Goal: Check status: Verify the current state of an ongoing process or item

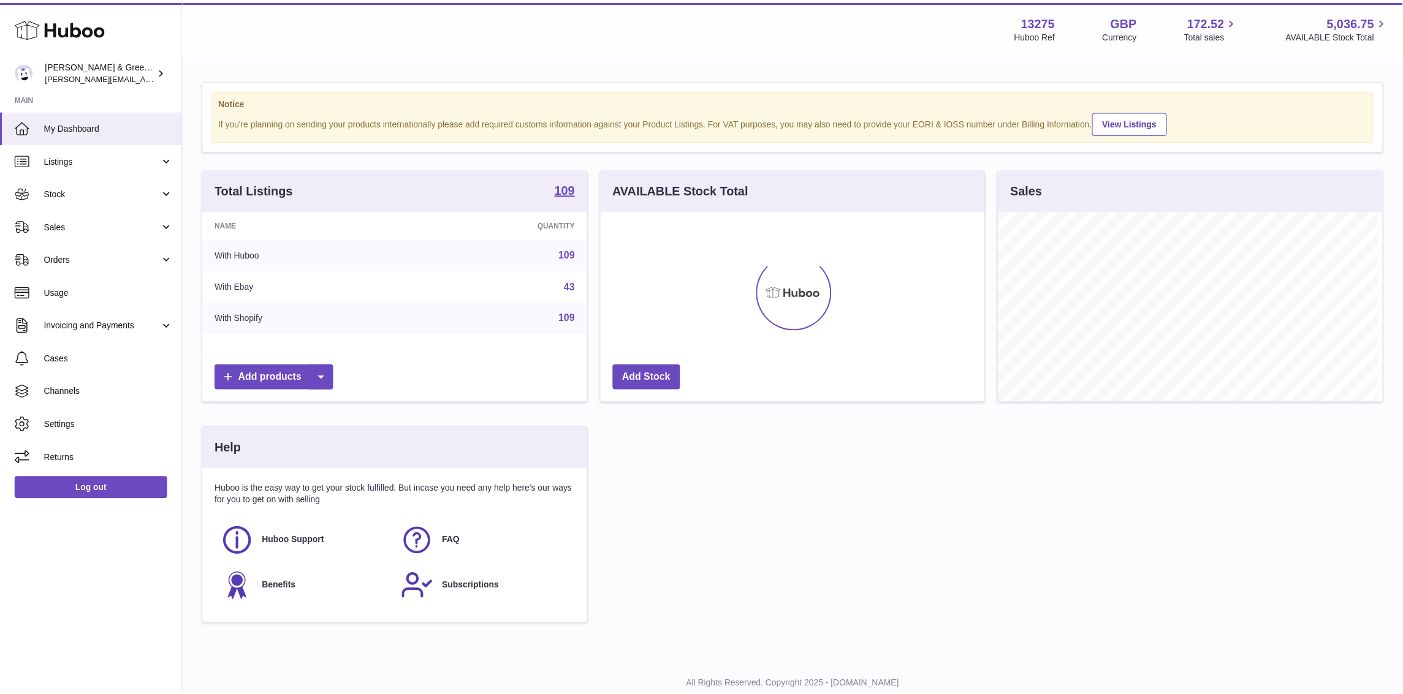
scroll to position [191, 388]
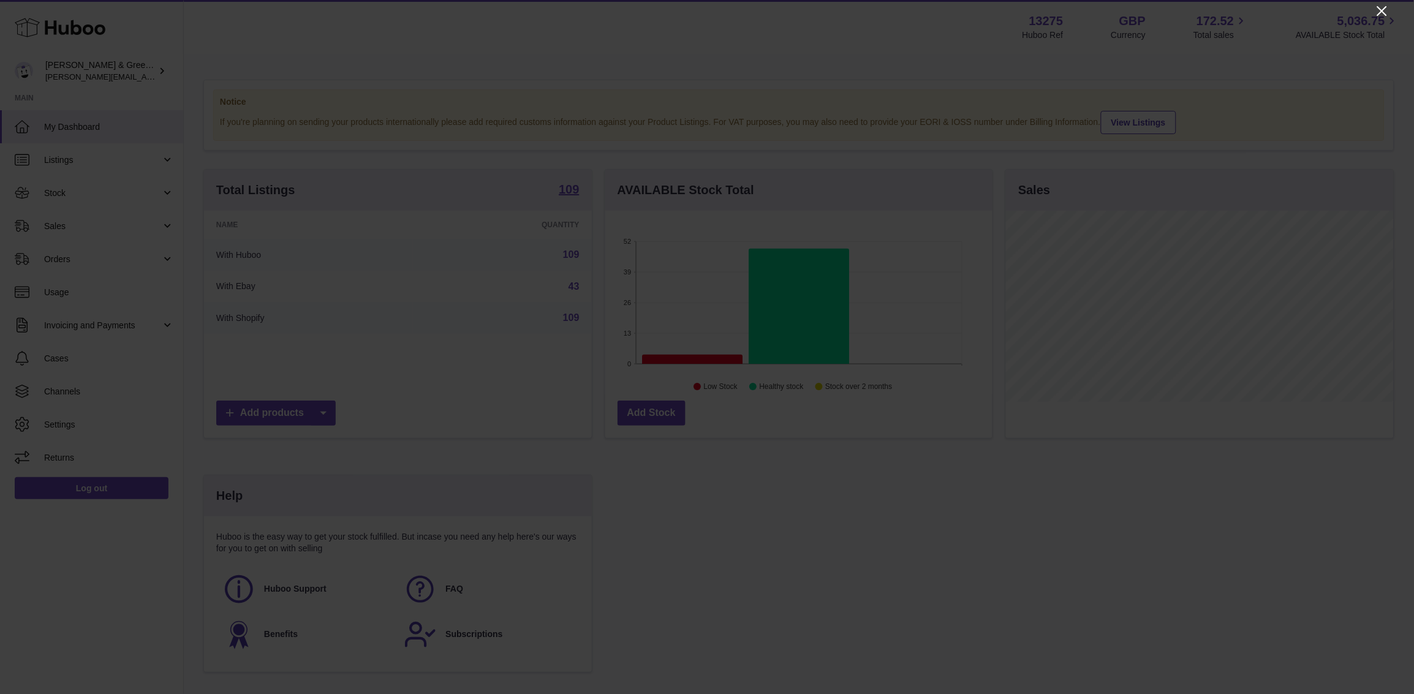
click at [1381, 13] on icon "Close" at bounding box center [1383, 11] width 10 height 10
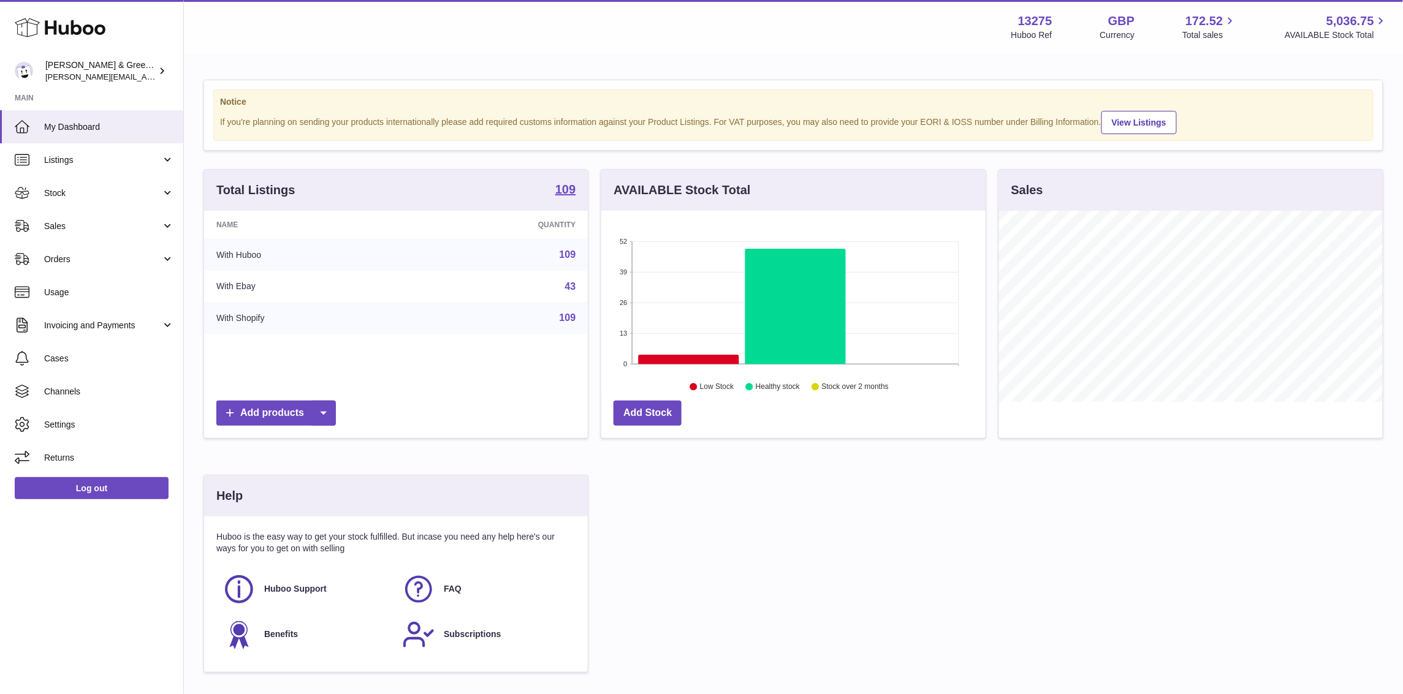
scroll to position [612599, 612406]
click at [111, 234] on link "Sales" at bounding box center [91, 226] width 183 height 33
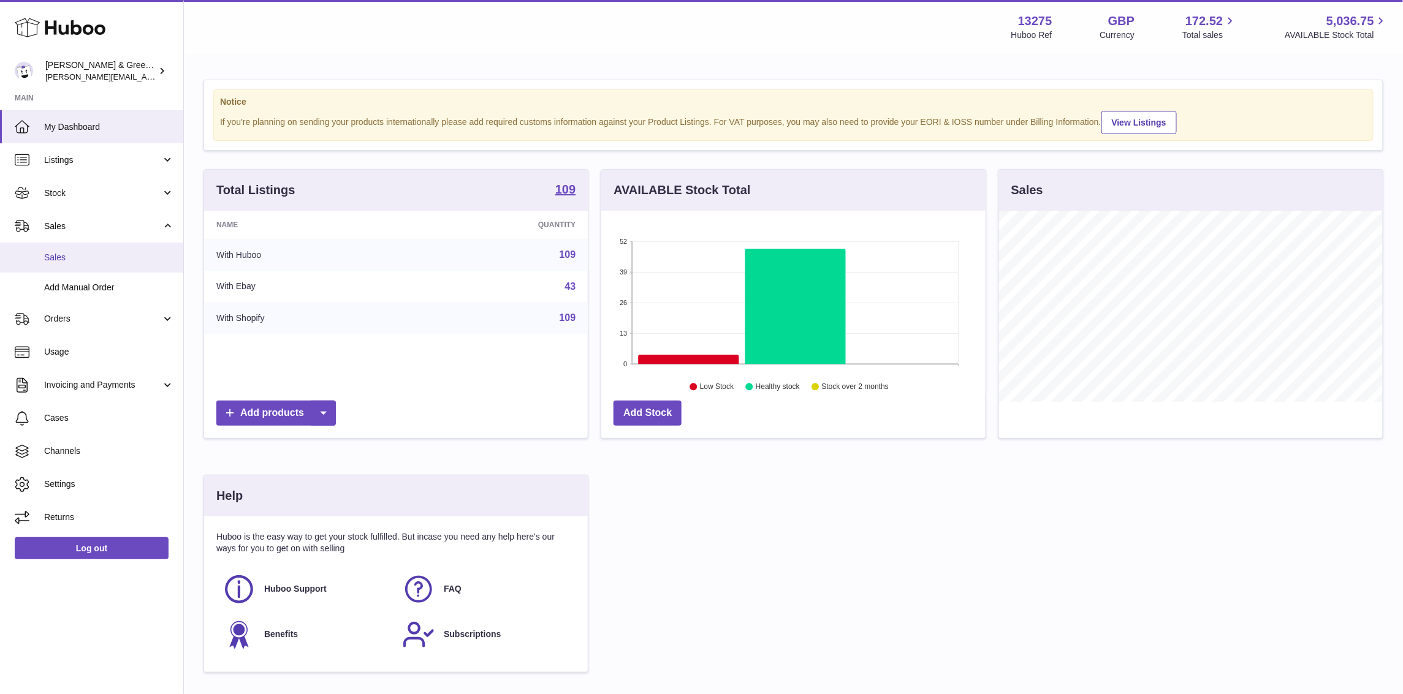
click at [110, 262] on span "Sales" at bounding box center [109, 258] width 130 height 12
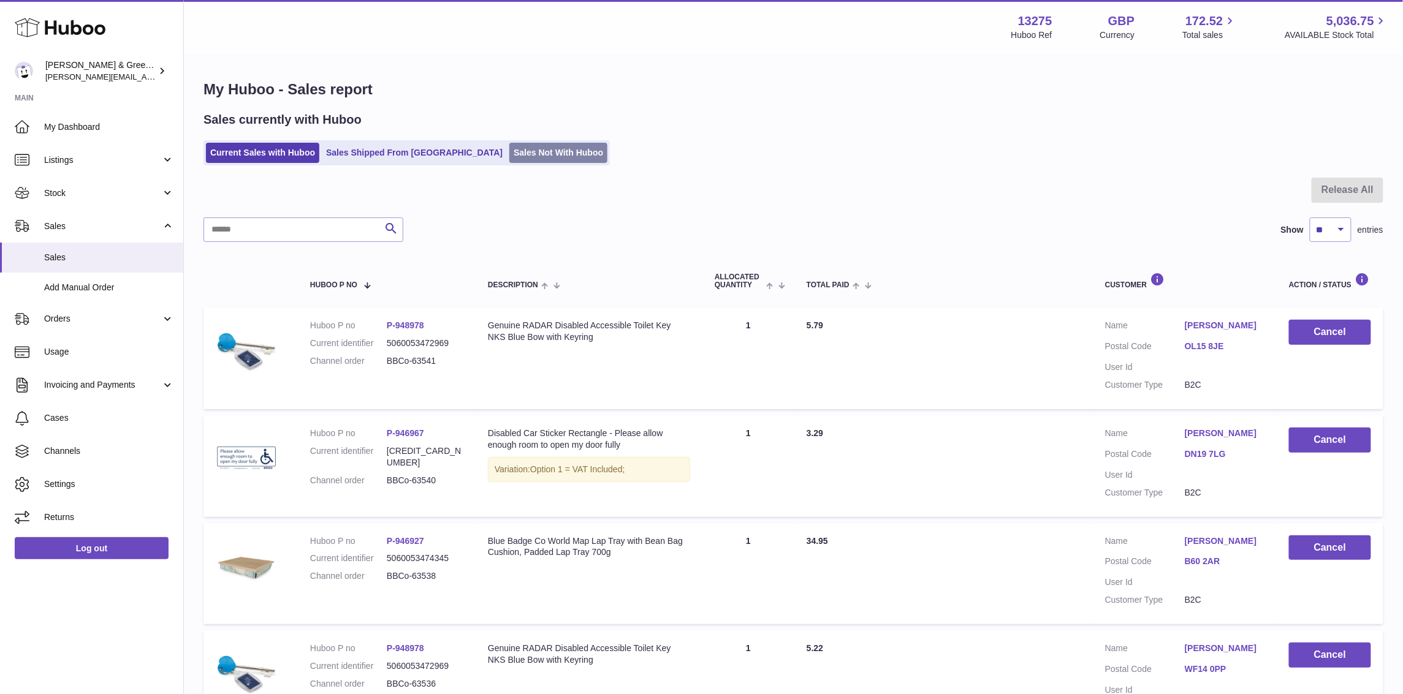
click at [509, 157] on link "Sales Not With Huboo" at bounding box center [558, 153] width 98 height 20
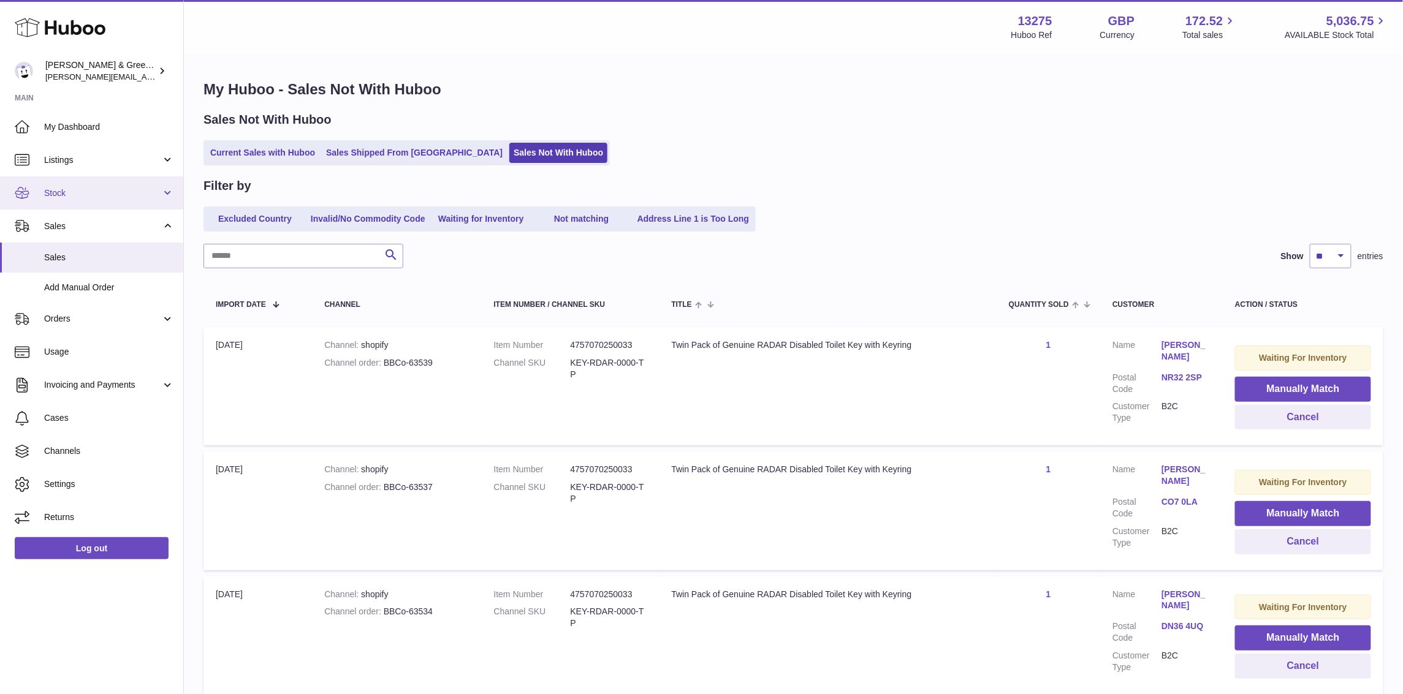
click at [137, 197] on span "Stock" at bounding box center [102, 194] width 117 height 12
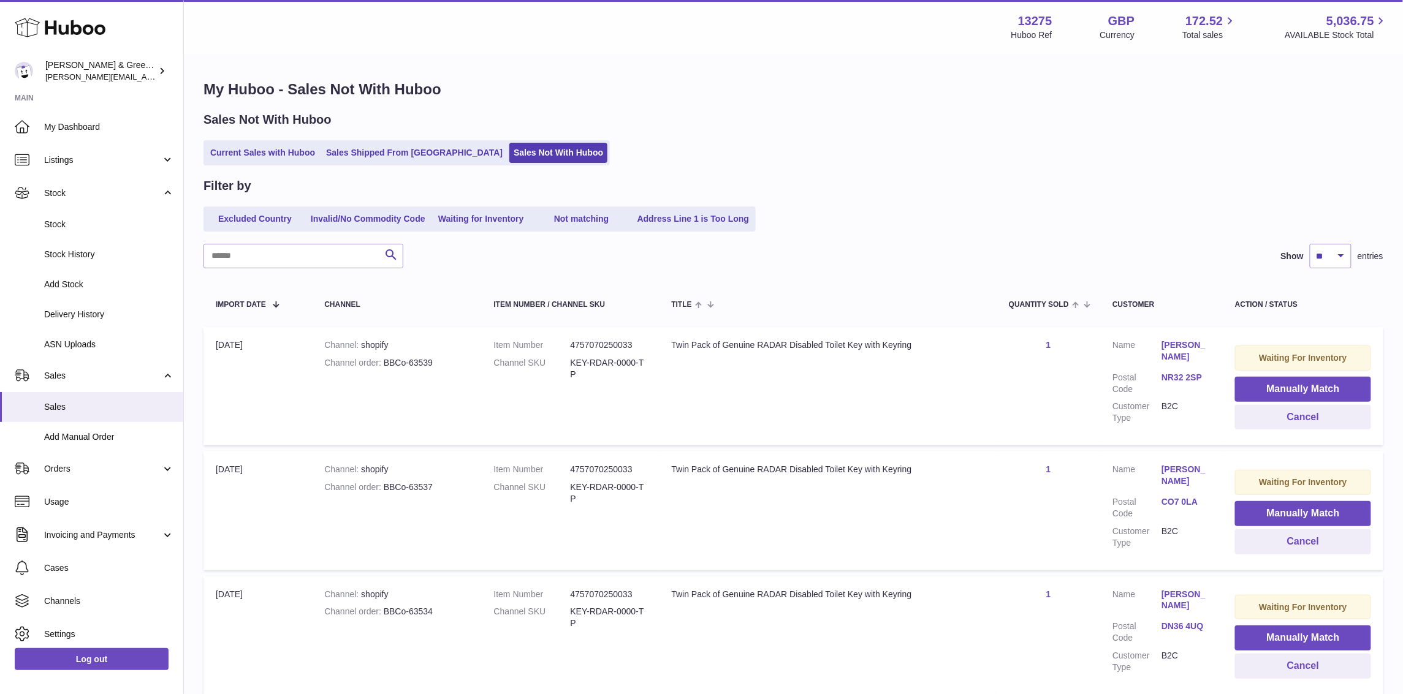
click at [271, 163] on ul "Current Sales with Huboo Sales Shipped From Huboo Sales Not With Huboo" at bounding box center [406, 152] width 406 height 25
click at [268, 161] on link "Current Sales with Huboo" at bounding box center [262, 153] width 113 height 20
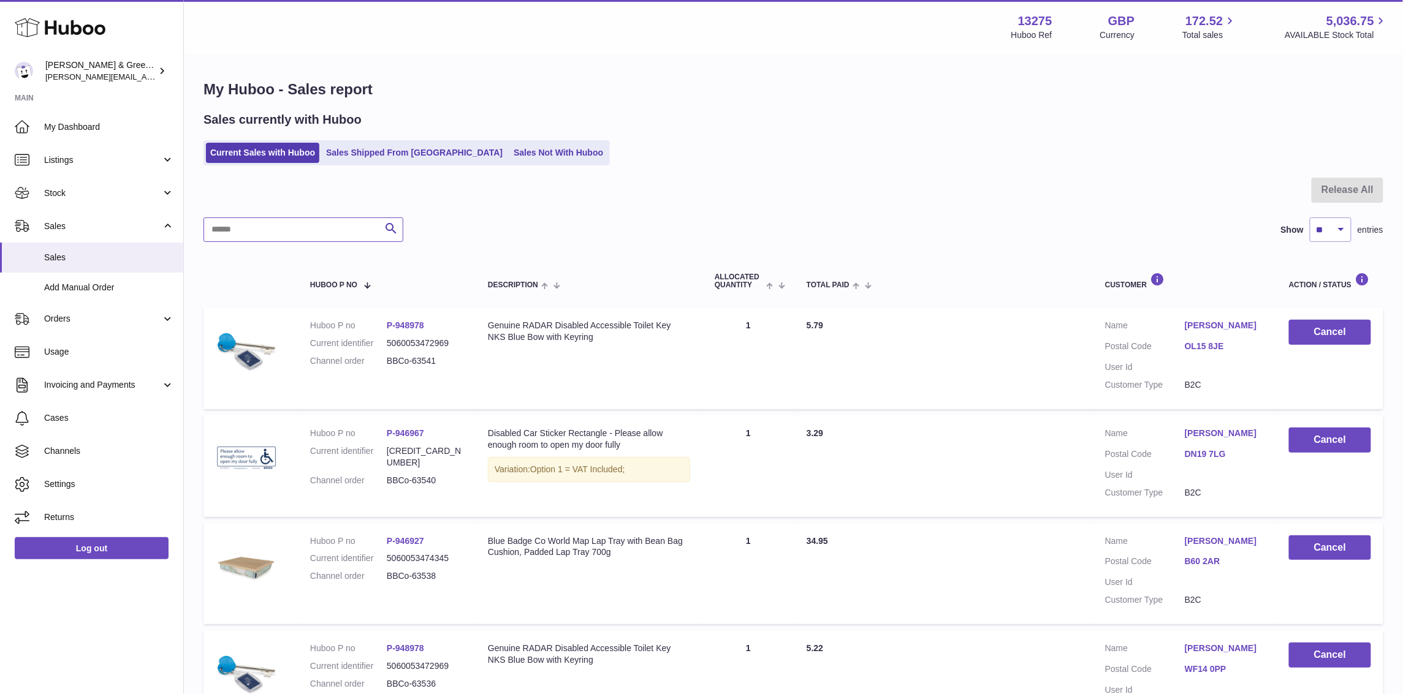
click at [303, 229] on input "text" at bounding box center [303, 230] width 200 height 25
paste input "**********"
type input "**********"
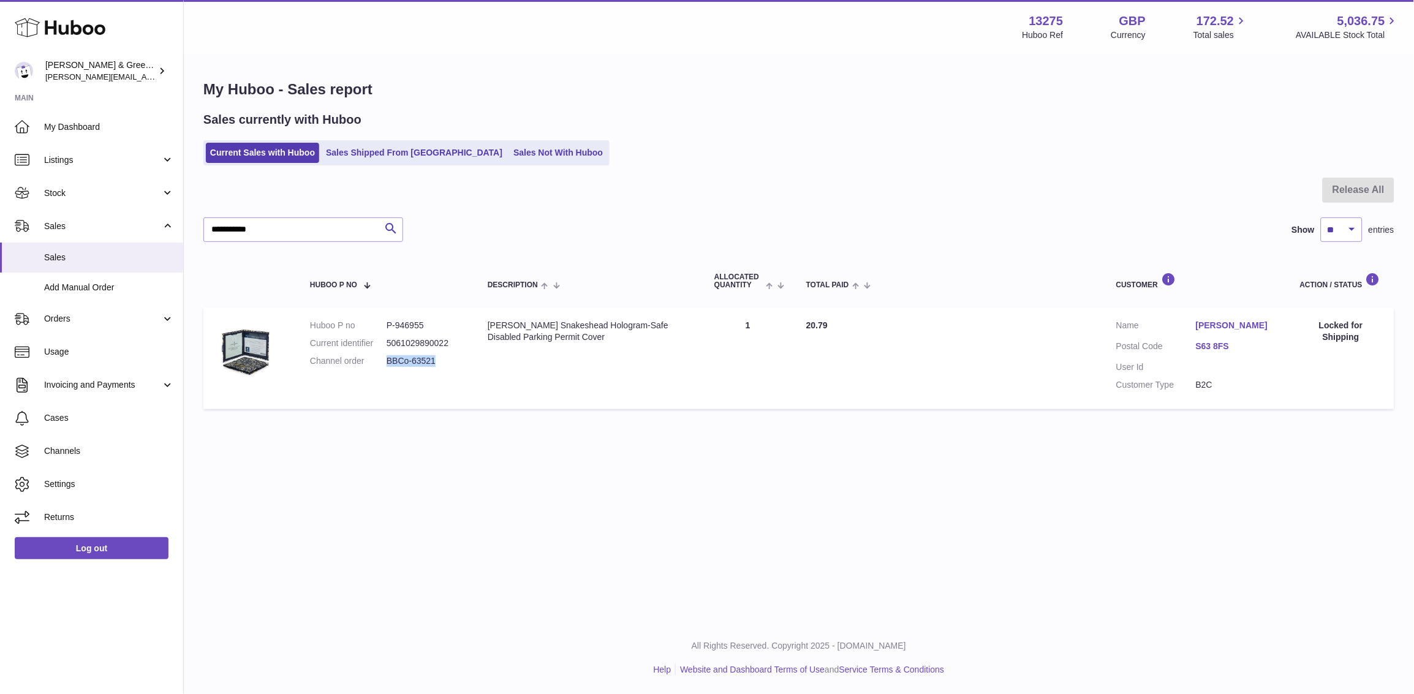
drag, startPoint x: 387, startPoint y: 362, endPoint x: 453, endPoint y: 356, distance: 67.0
click at [453, 356] on dd "BBCo-63521" at bounding box center [425, 361] width 77 height 12
copy dd "BBCo-63521"
click at [116, 192] on span "Stock" at bounding box center [102, 194] width 117 height 12
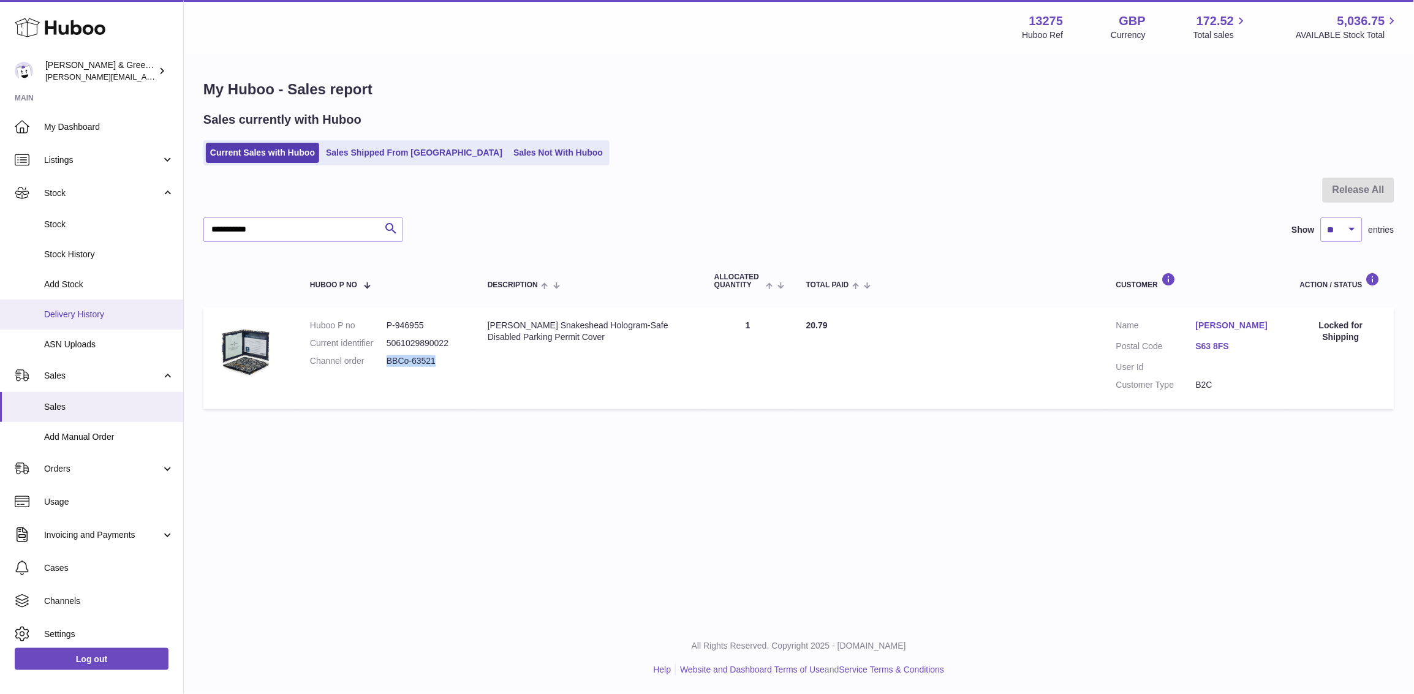
click at [96, 309] on span "Delivery History" at bounding box center [109, 315] width 130 height 12
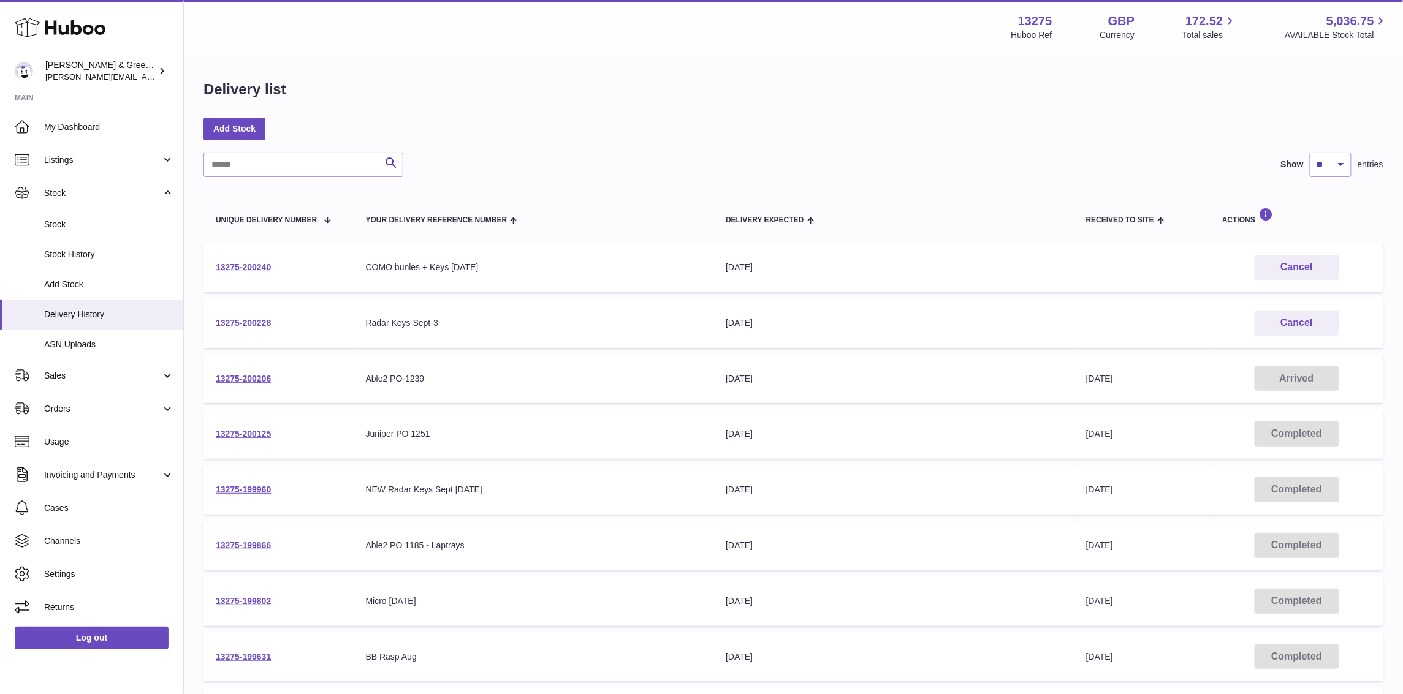
click at [250, 324] on link "13275-200228" at bounding box center [243, 323] width 55 height 10
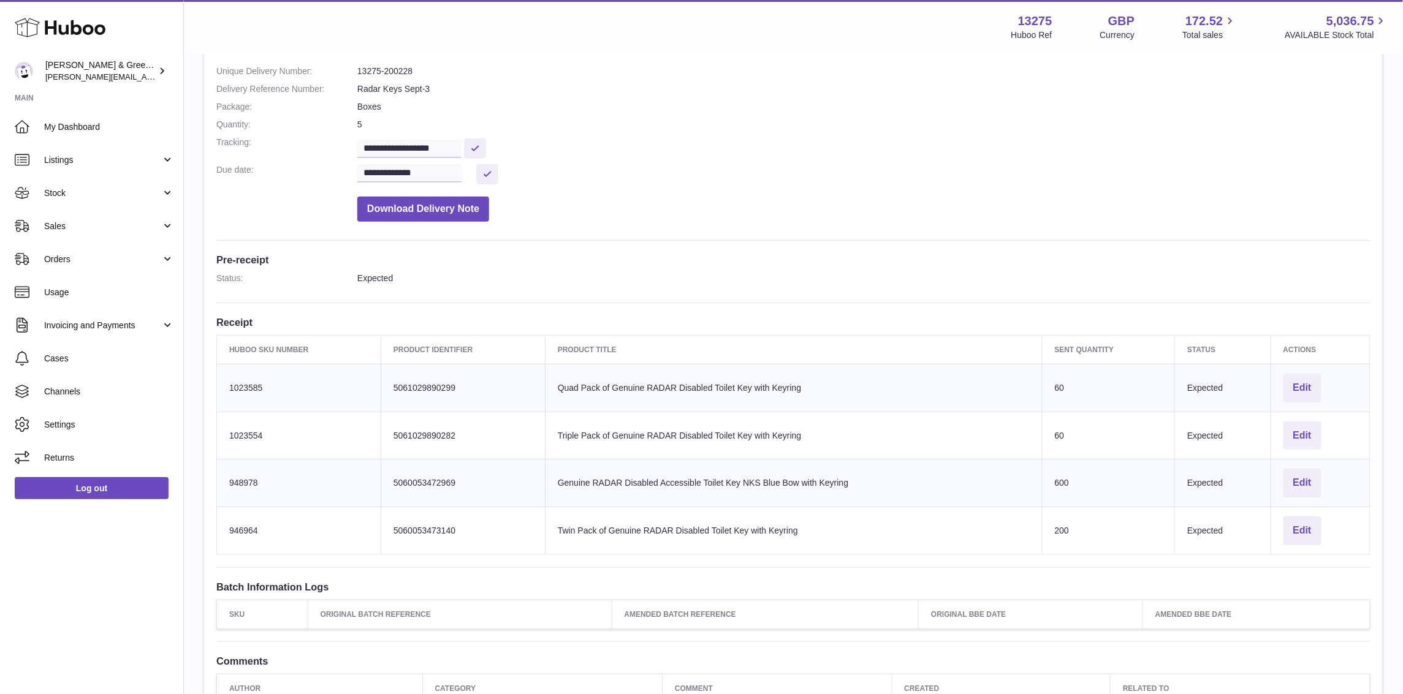
scroll to position [153, 0]
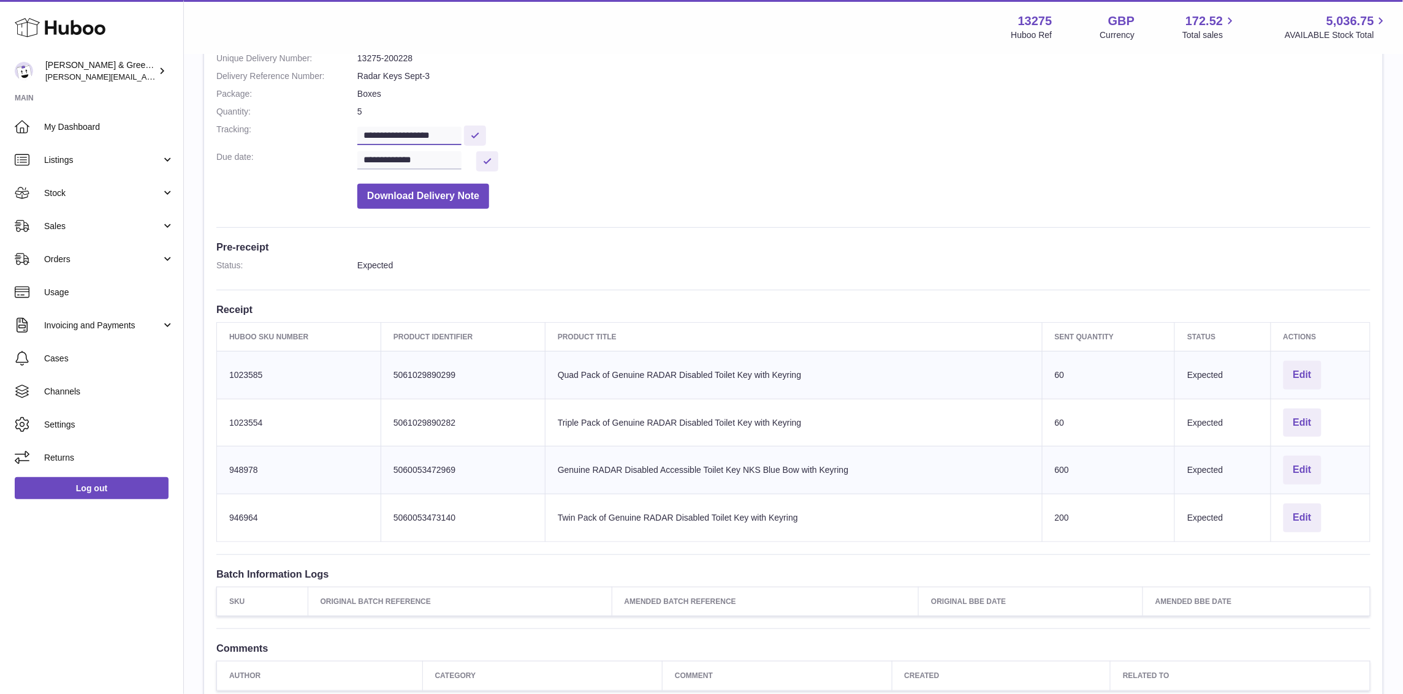
click at [404, 134] on input "**********" at bounding box center [409, 136] width 104 height 18
click at [162, 202] on link "Stock" at bounding box center [91, 192] width 183 height 33
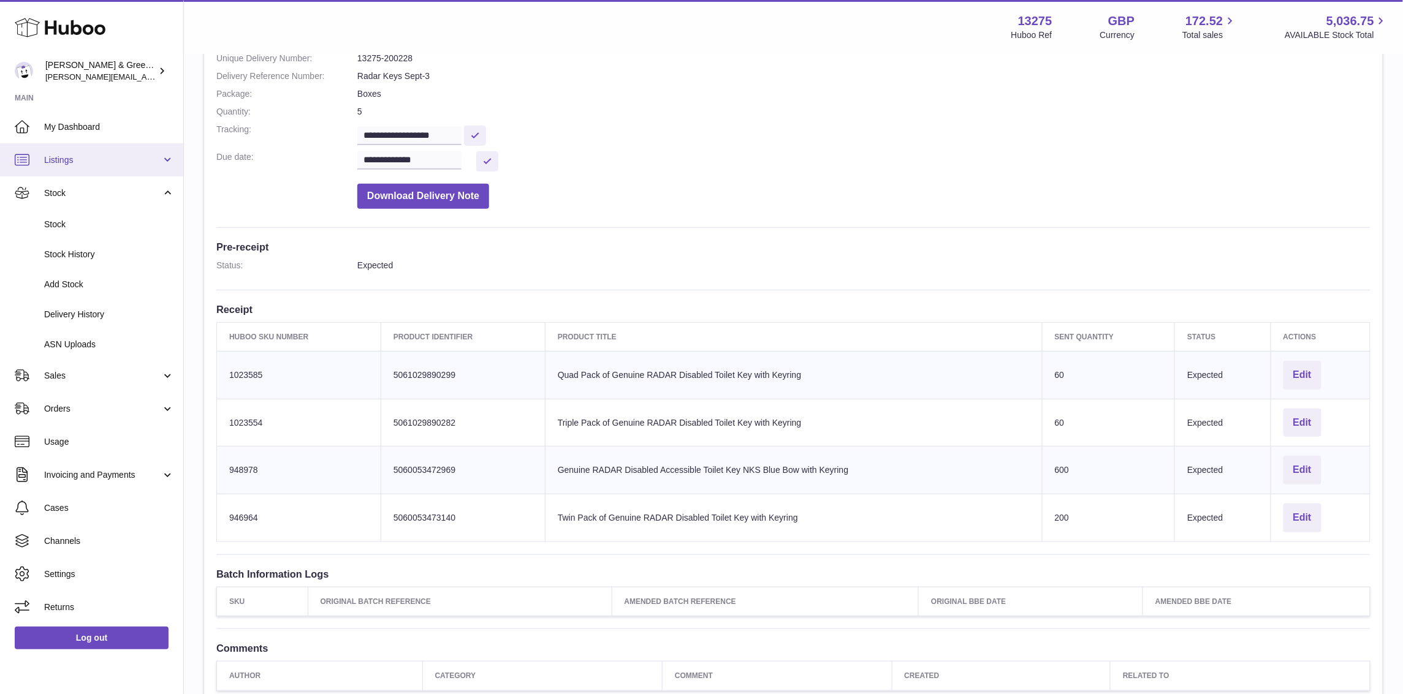
click at [119, 170] on link "Listings" at bounding box center [91, 159] width 183 height 33
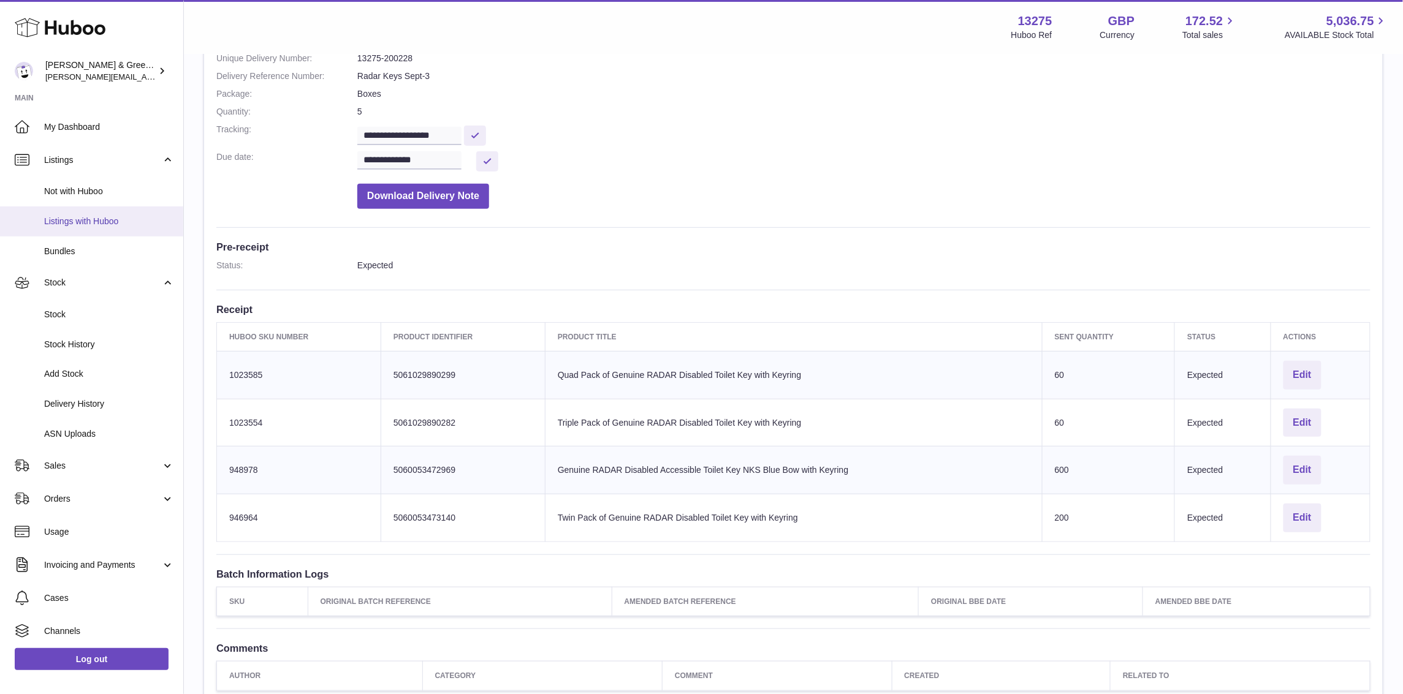
click at [121, 224] on span "Listings with Huboo" at bounding box center [109, 222] width 130 height 12
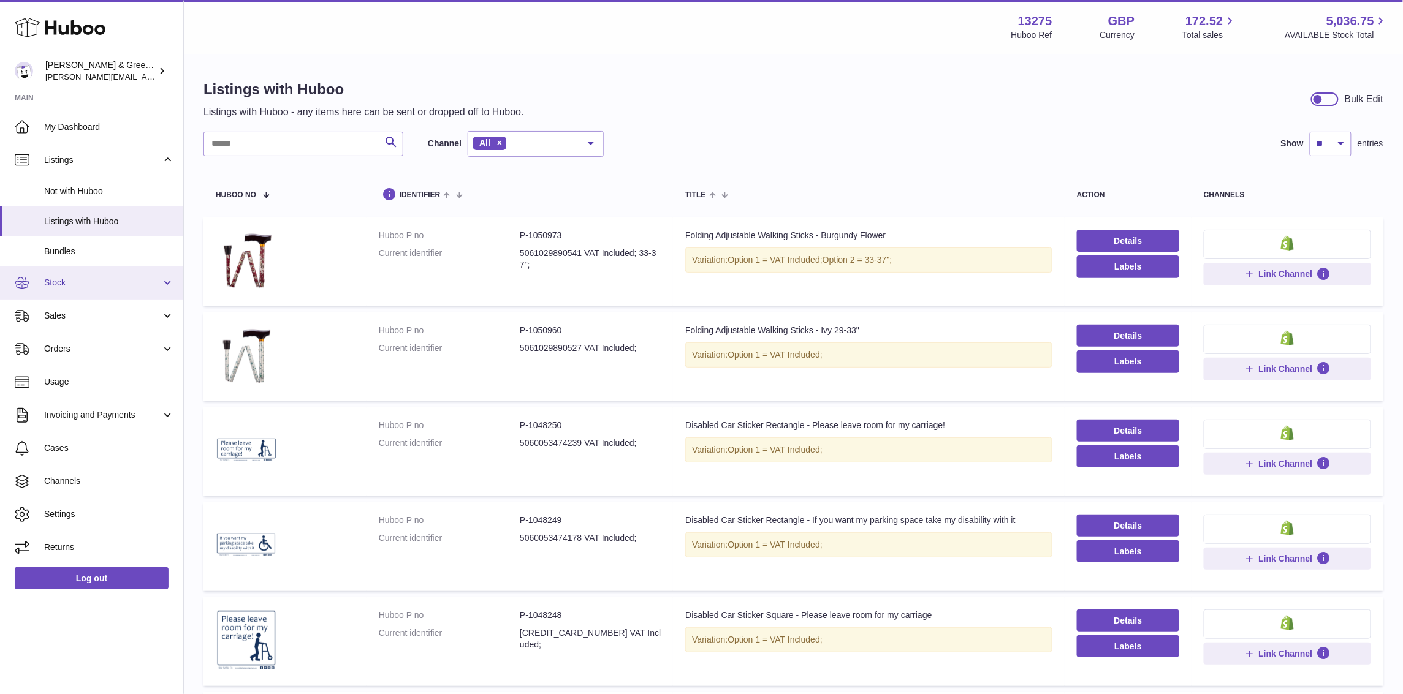
click at [108, 286] on span "Stock" at bounding box center [102, 283] width 117 height 12
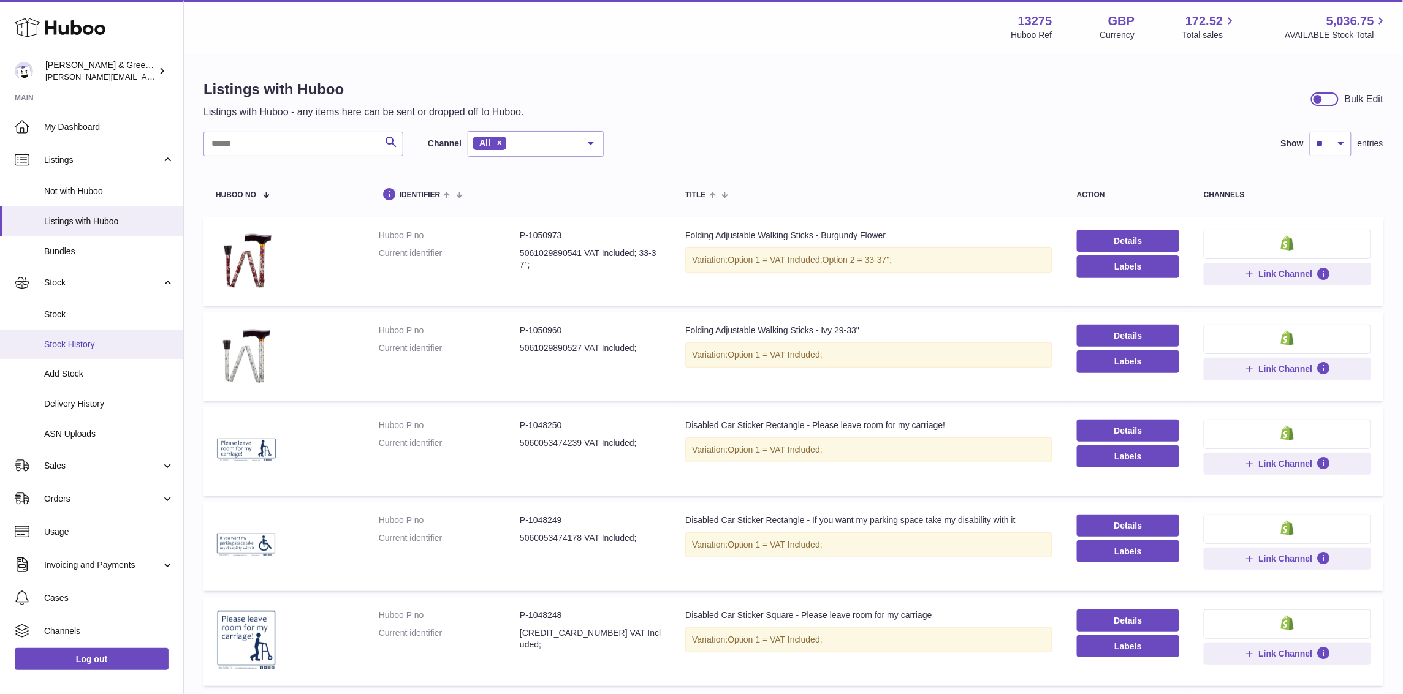
click at [92, 346] on span "Stock History" at bounding box center [109, 345] width 130 height 12
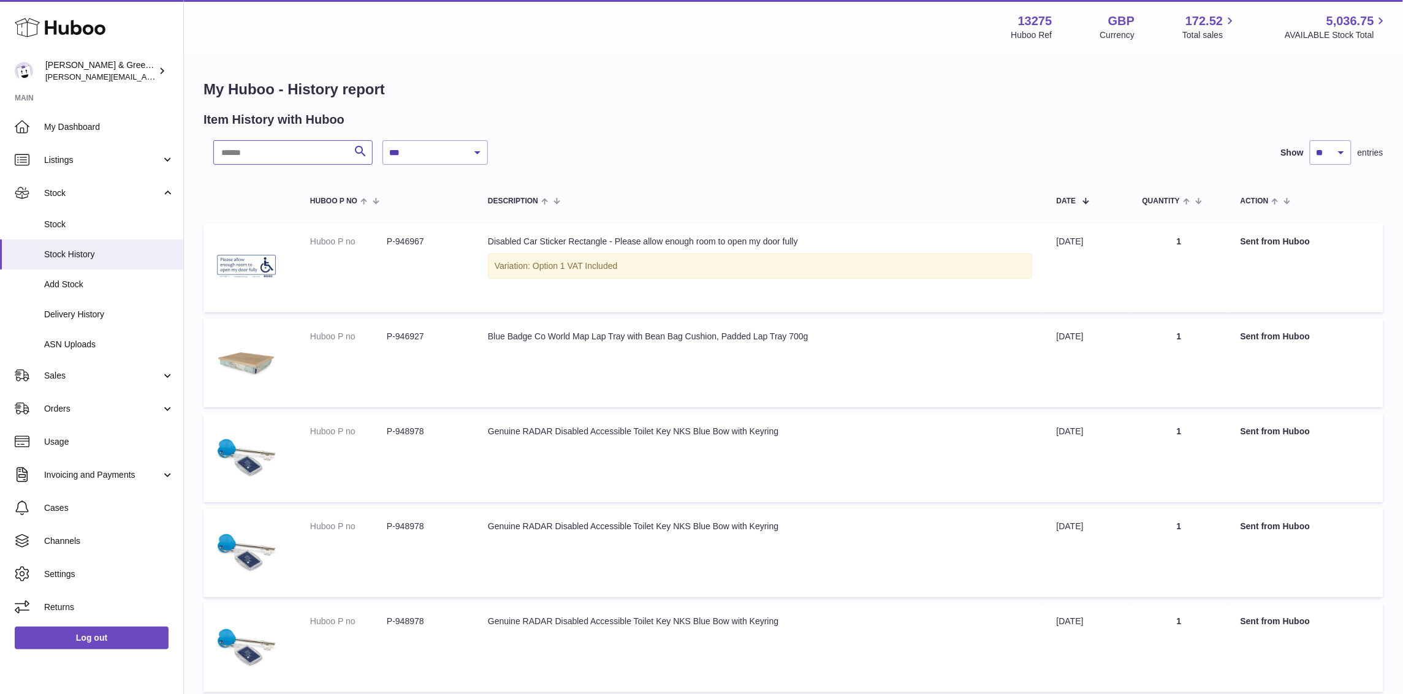
click at [313, 160] on input "text" at bounding box center [292, 152] width 159 height 25
type input "***"
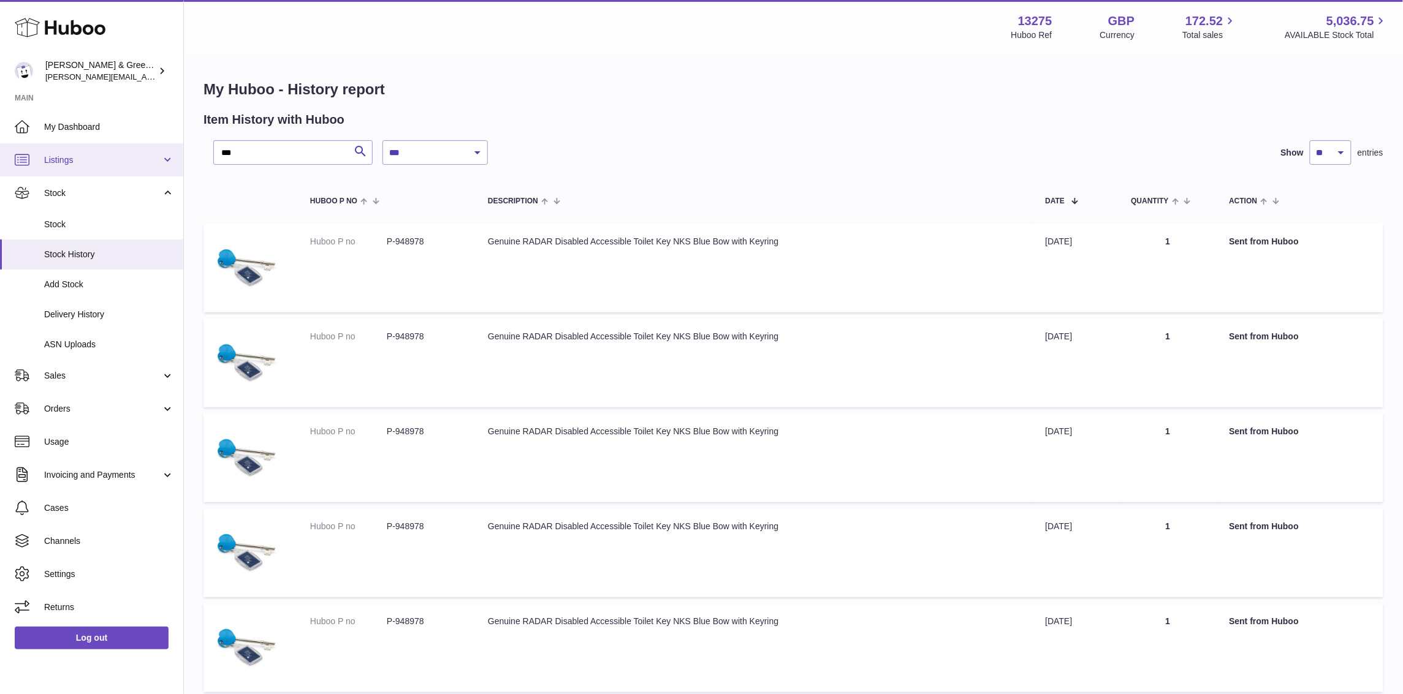
click at [151, 169] on link "Listings" at bounding box center [91, 159] width 183 height 33
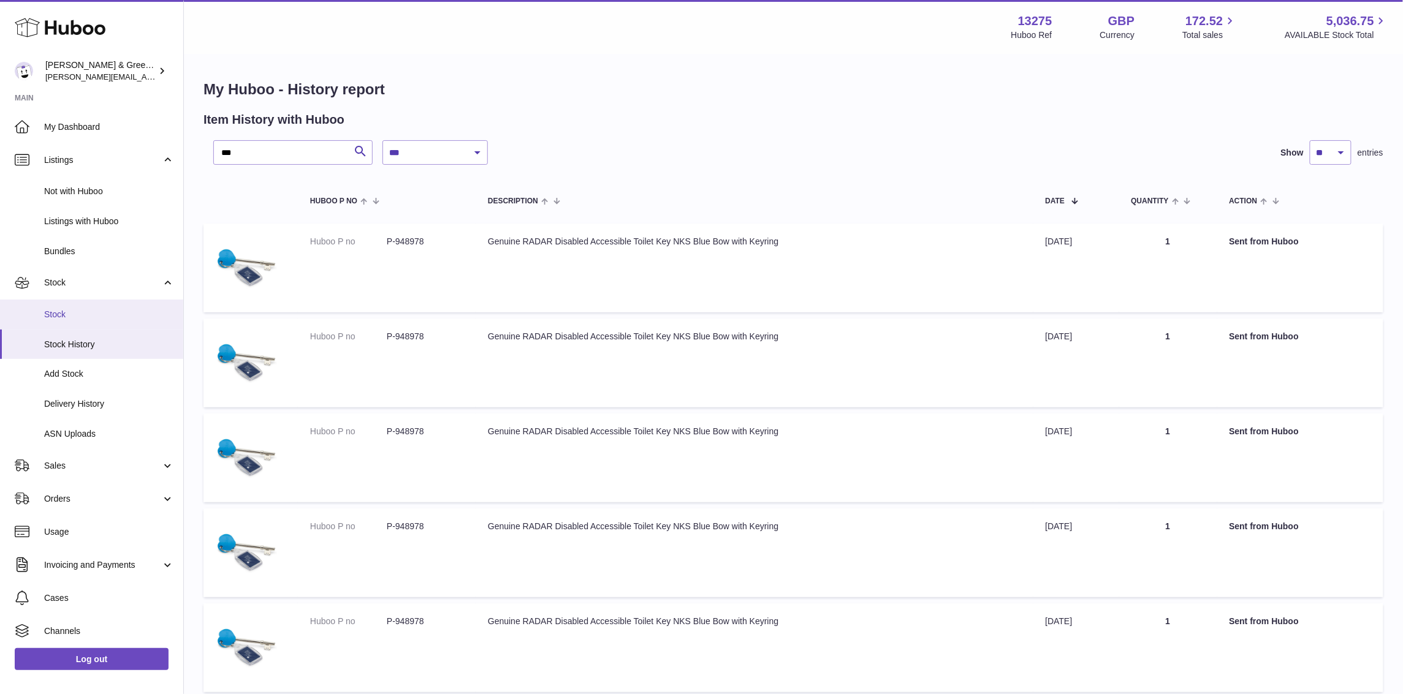
click at [108, 316] on span "Stock" at bounding box center [109, 315] width 130 height 12
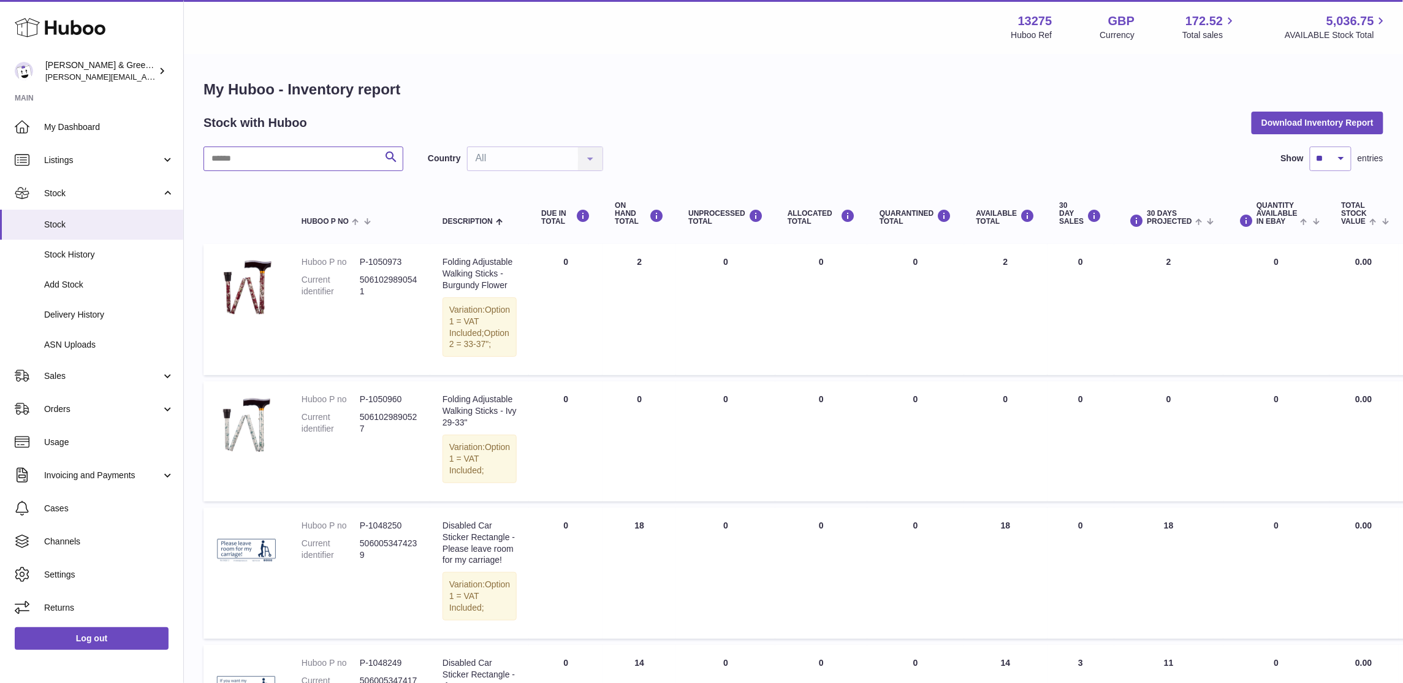
click at [246, 161] on input "text" at bounding box center [303, 158] width 200 height 25
type input "***"
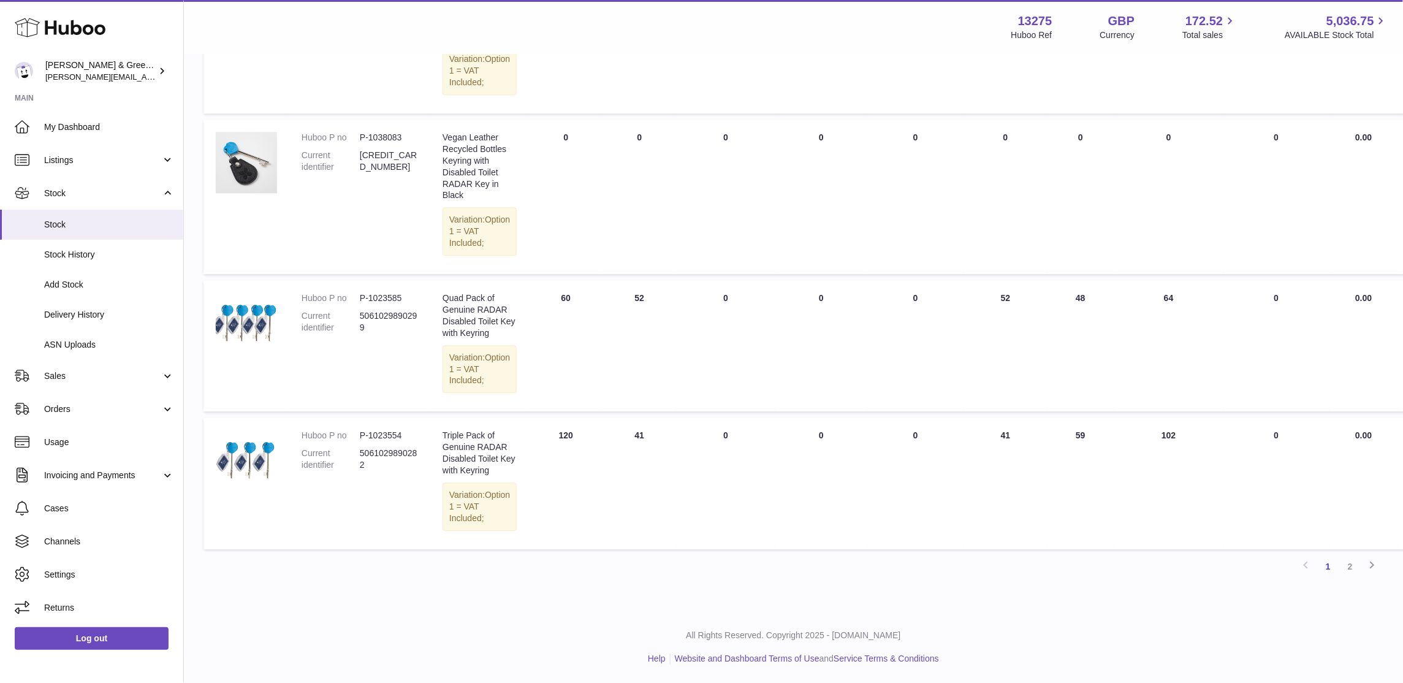
scroll to position [1489, 0]
click at [1346, 567] on link "2" at bounding box center [1350, 566] width 22 height 22
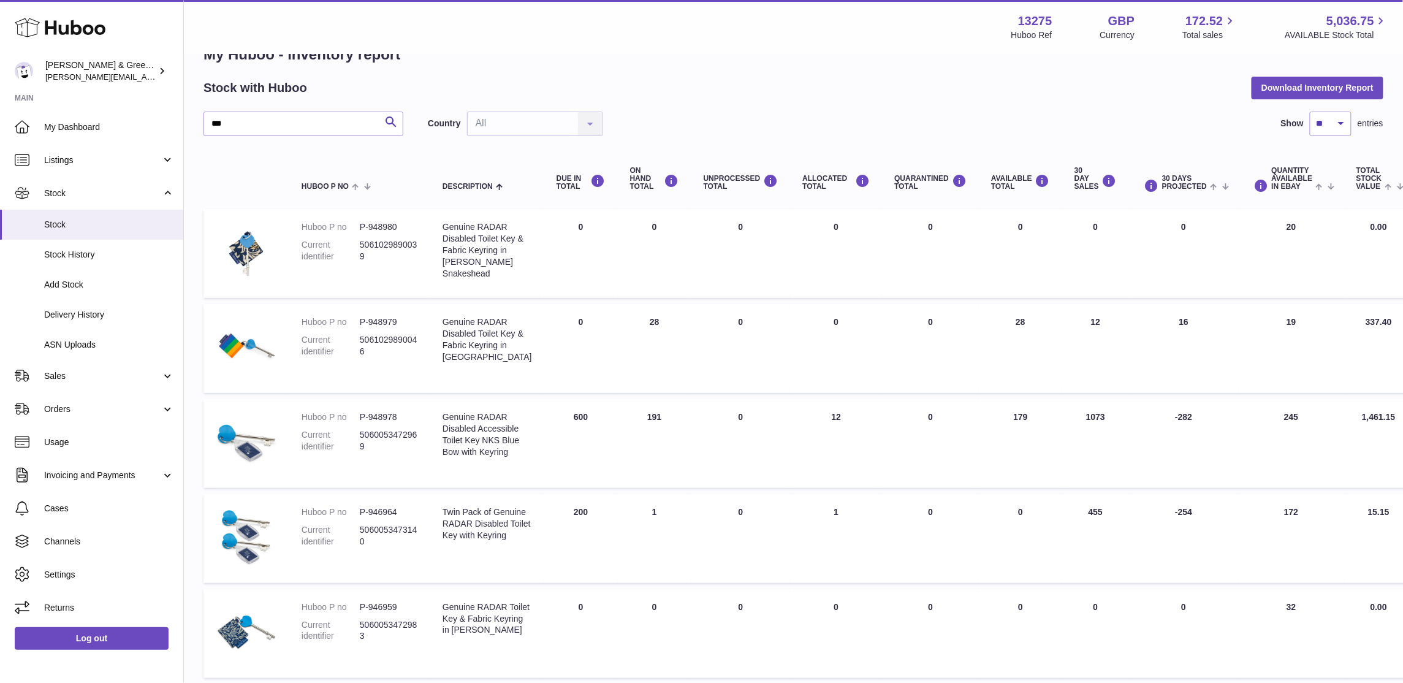
scroll to position [8, 0]
